Goal: Task Accomplishment & Management: Use online tool/utility

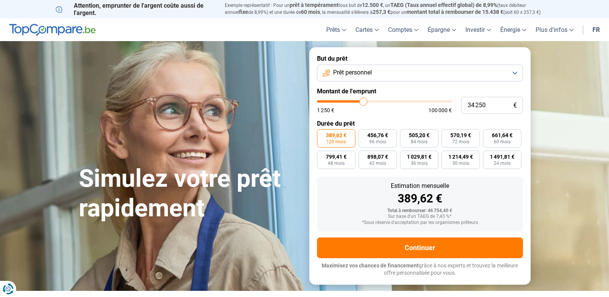
type input "36 750"
type input "36750"
type input "43 750"
type input "43750"
type input "41 000"
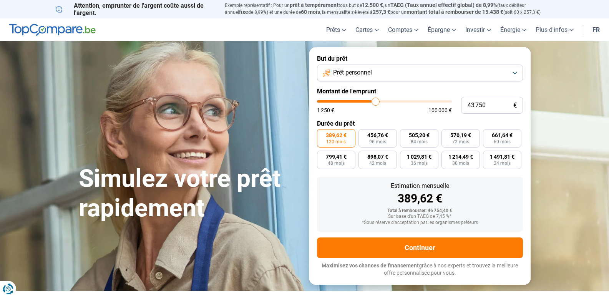
type input "41000"
type input "40 250"
type input "40250"
type input "39 750"
type input "39750"
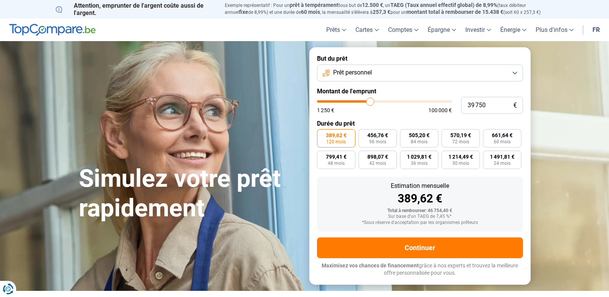
type input "39 500"
type input "39500"
type input "39 250"
type input "39250"
type input "38 000"
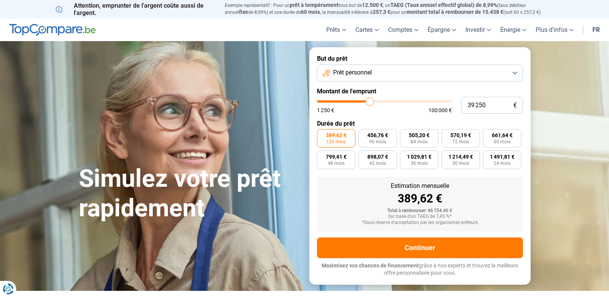
type input "38000"
type input "37 750"
type input "37750"
type input "37 000"
type input "37000"
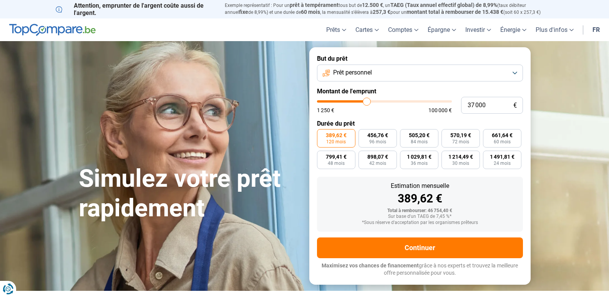
type input "36 250"
type input "36250"
type input "35 750"
type input "35750"
type input "35 500"
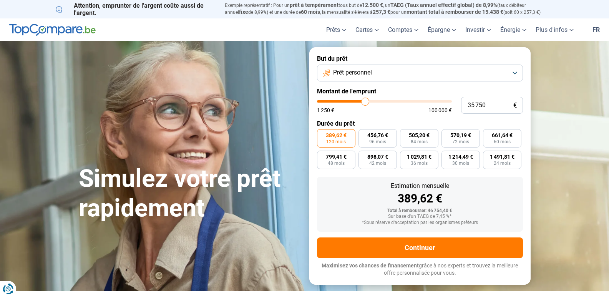
type input "35500"
type input "35 250"
type input "35250"
type input "35 000"
type input "35000"
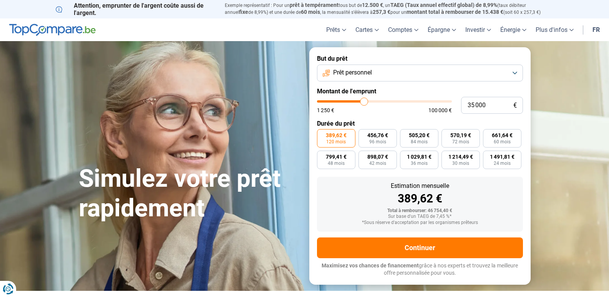
type input "34 750"
type input "34750"
type input "35 000"
type input "35000"
type input "35 250"
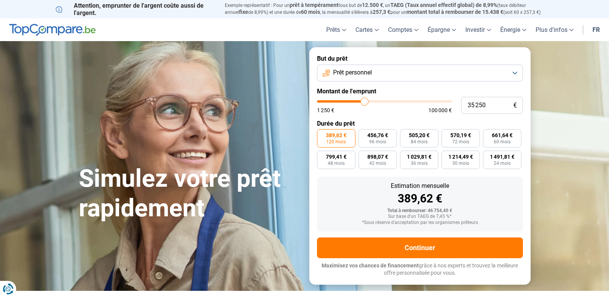
type input "35250"
click at [365, 100] on input "range" at bounding box center [384, 101] width 135 height 2
